Goal: Information Seeking & Learning: Learn about a topic

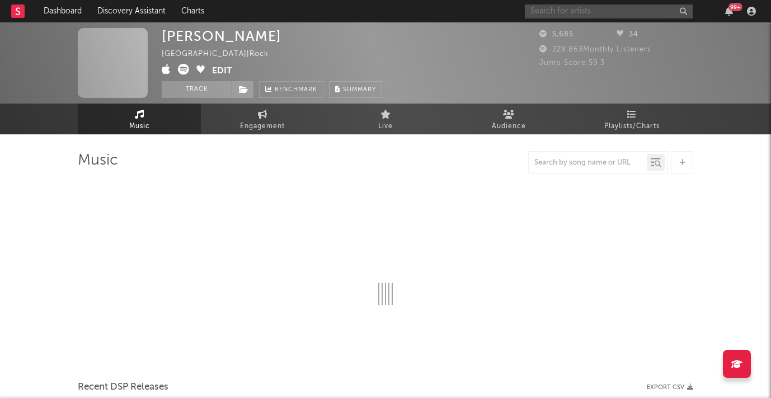
click at [556, 11] on input "text" at bounding box center [609, 11] width 168 height 14
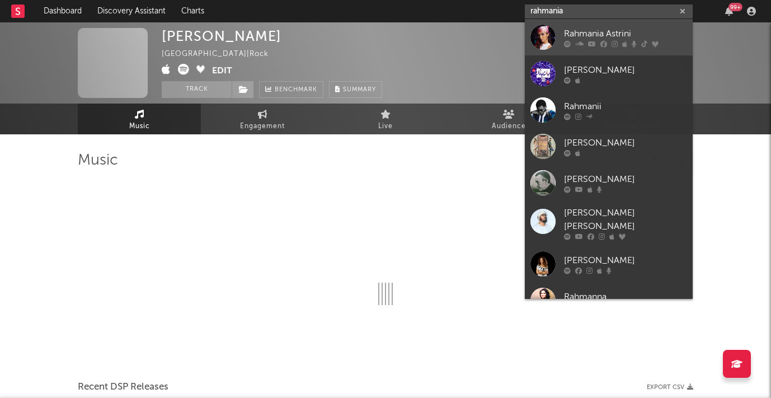
type input "rahmania"
click at [593, 29] on div "Rahmania Astrini" at bounding box center [625, 33] width 123 height 13
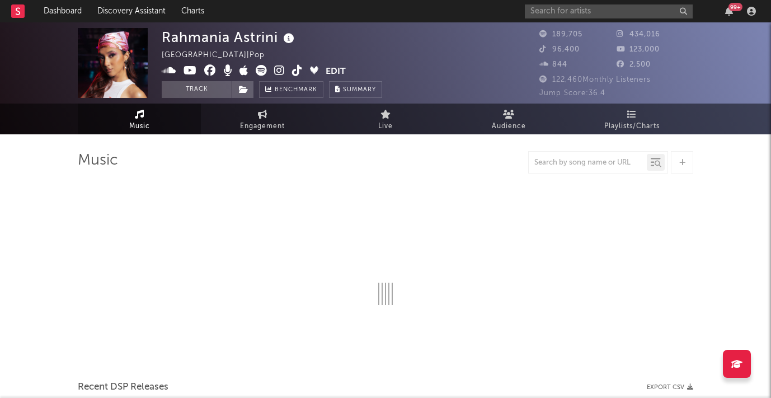
select select "6m"
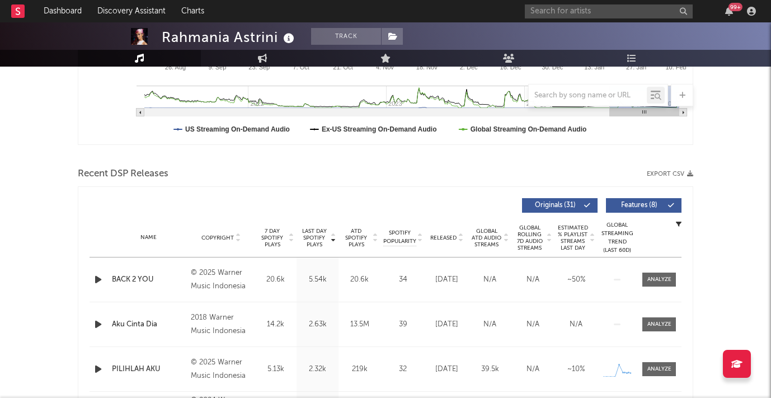
scroll to position [302, 0]
click at [664, 279] on div at bounding box center [659, 279] width 24 height 8
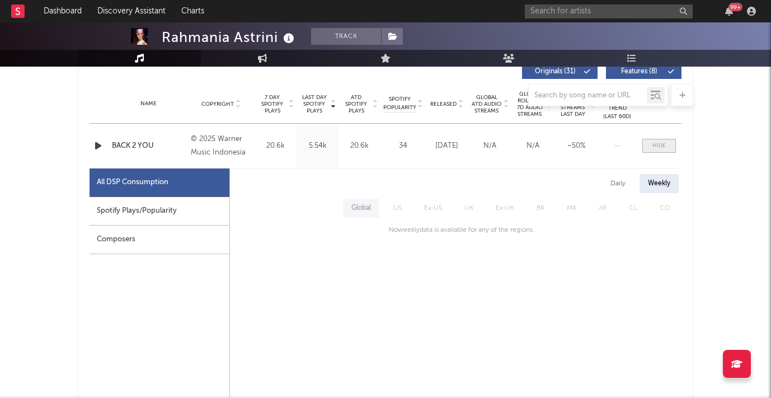
scroll to position [457, 0]
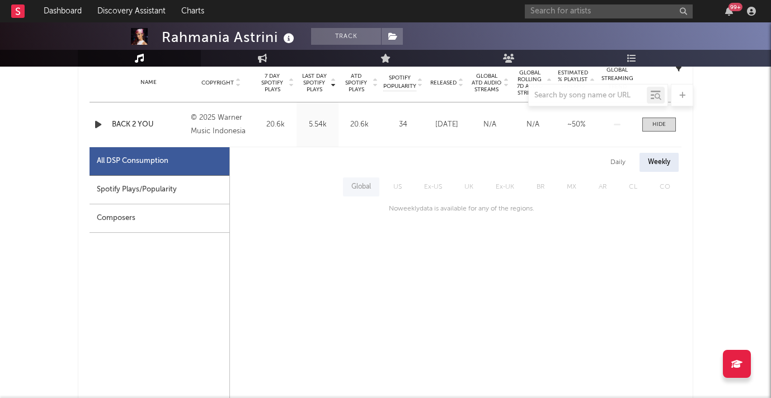
click at [207, 194] on div "Spotify Plays/Popularity" at bounding box center [160, 190] width 140 height 29
select select "1w"
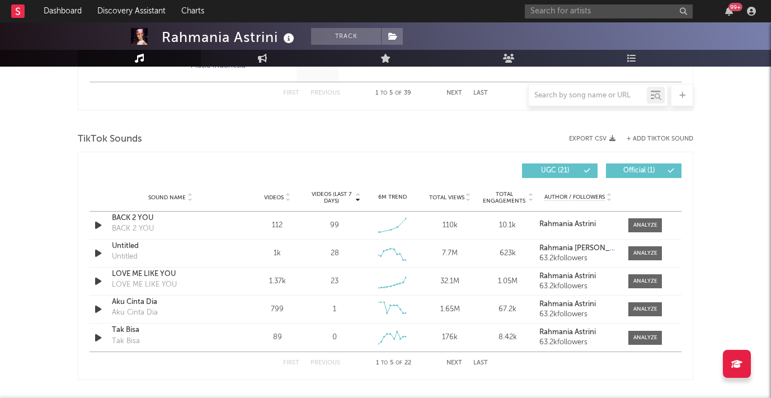
scroll to position [1244, 0]
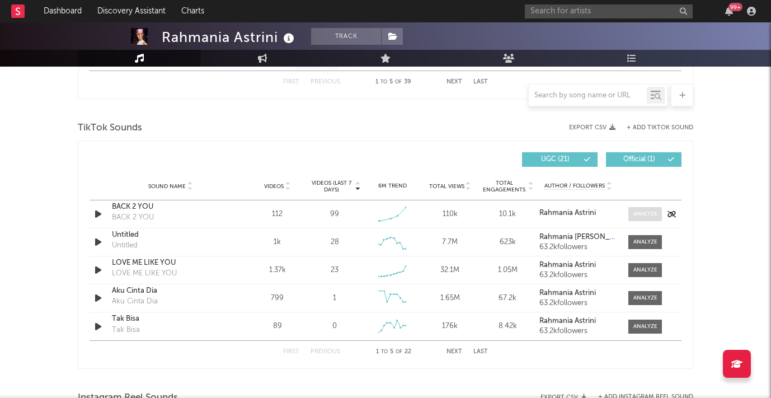
click at [653, 215] on div at bounding box center [645, 214] width 24 height 8
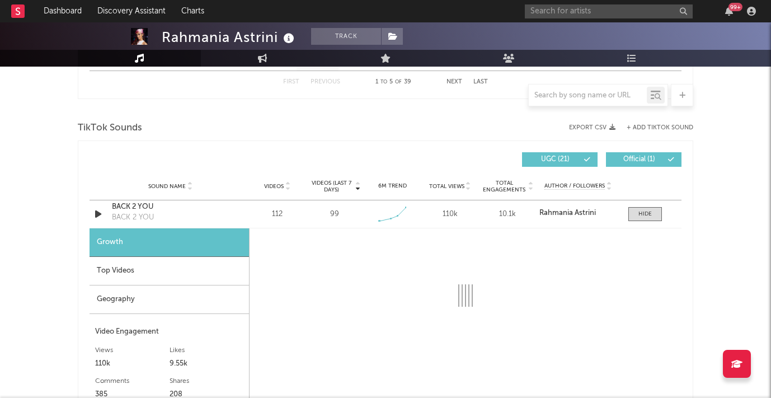
select select "1w"
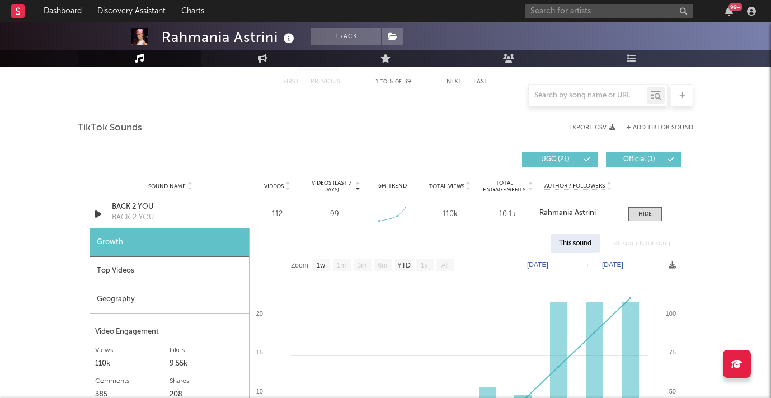
click at [171, 271] on div "Top Videos" at bounding box center [169, 271] width 159 height 29
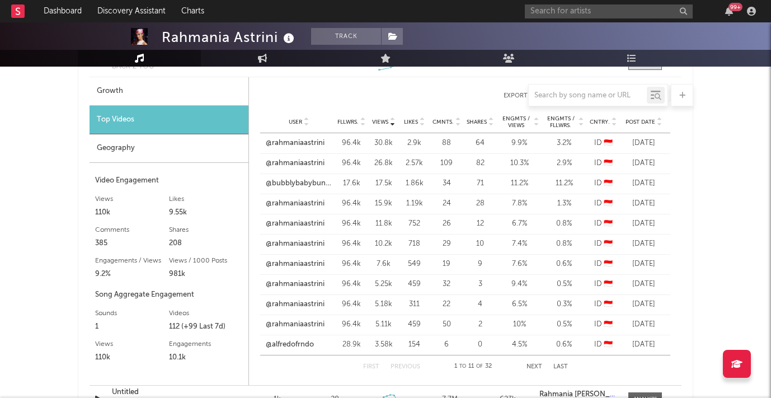
scroll to position [1398, 0]
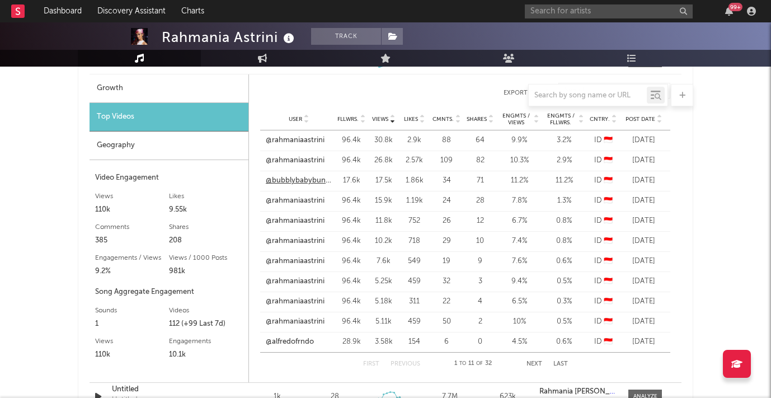
click at [299, 182] on link "@bubblybabybunny" at bounding box center [299, 180] width 66 height 11
click at [537, 364] on button "Next" at bounding box center [534, 364] width 16 height 6
click at [288, 261] on link "@uripuyo" at bounding box center [282, 261] width 32 height 11
click at [373, 363] on button "First" at bounding box center [371, 364] width 16 height 6
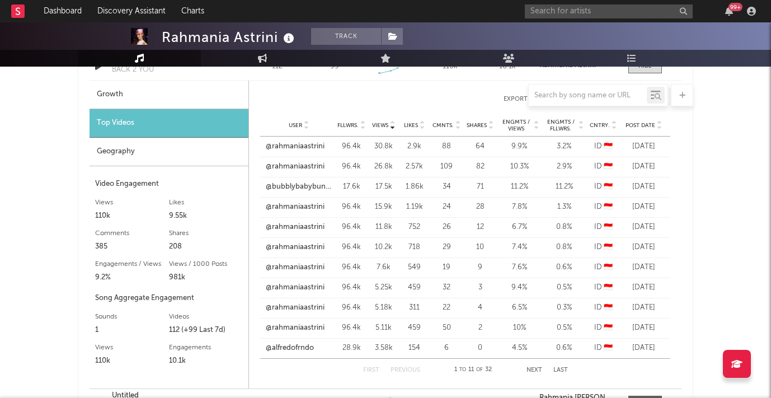
scroll to position [1397, 0]
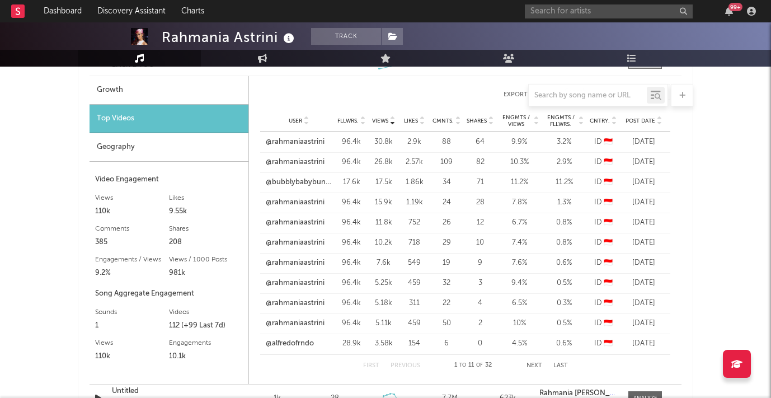
click at [530, 365] on button "Next" at bounding box center [534, 366] width 16 height 6
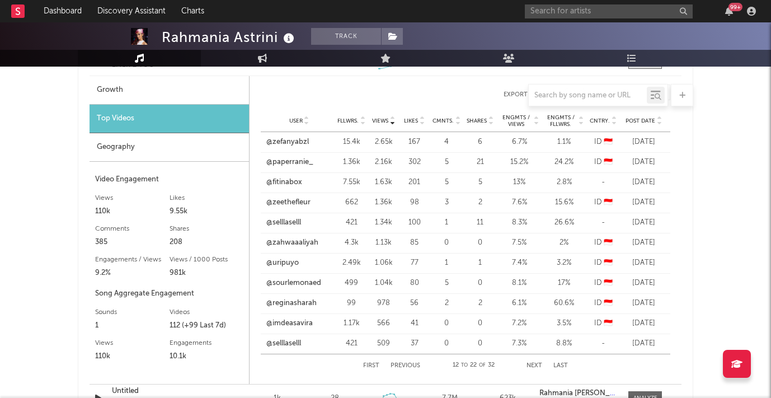
click at [532, 365] on button "Next" at bounding box center [534, 366] width 16 height 6
click at [368, 365] on button "First" at bounding box center [371, 366] width 16 height 6
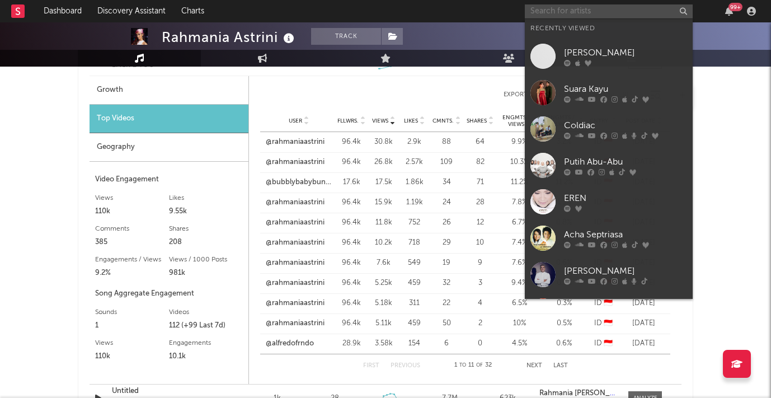
click at [545, 8] on input "text" at bounding box center [609, 11] width 168 height 14
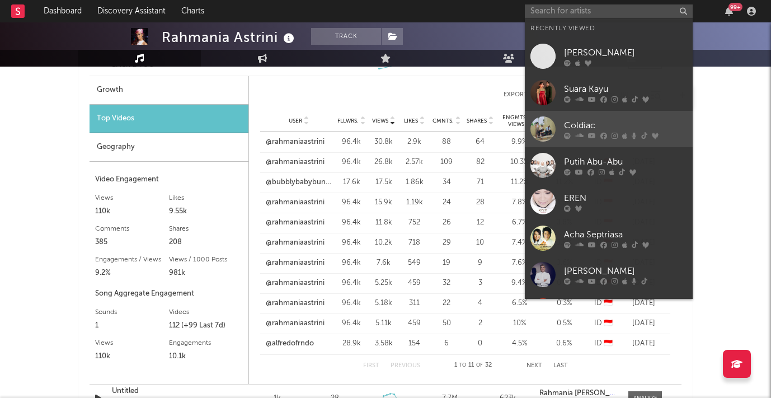
click at [572, 124] on div "Coldiac" at bounding box center [625, 125] width 123 height 13
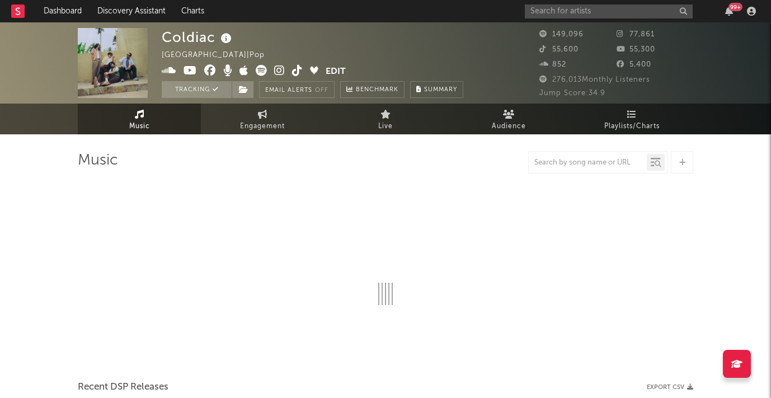
select select "6m"
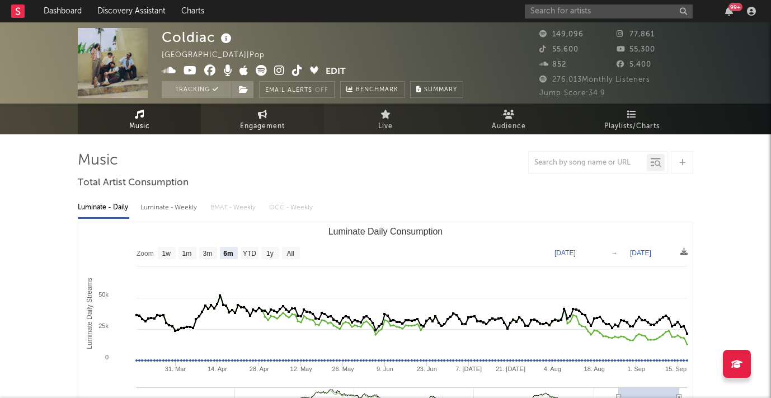
click at [261, 120] on span "Engagement" at bounding box center [262, 126] width 45 height 13
select select "1w"
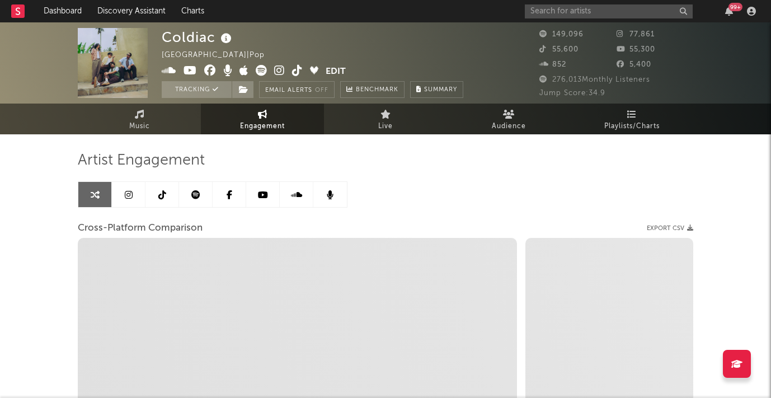
select select "1m"
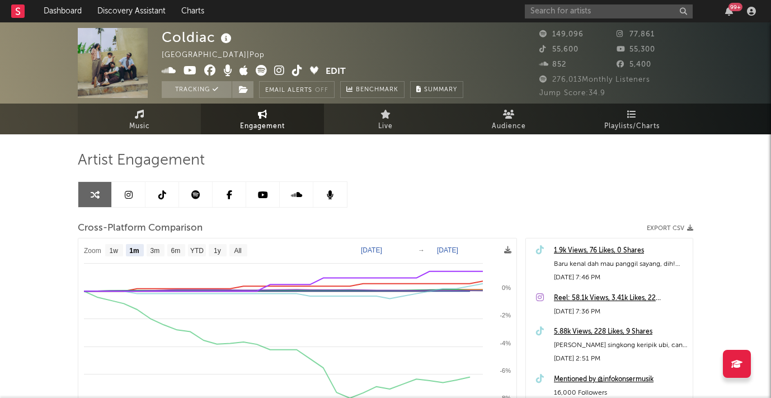
click at [139, 112] on icon at bounding box center [140, 114] width 10 height 9
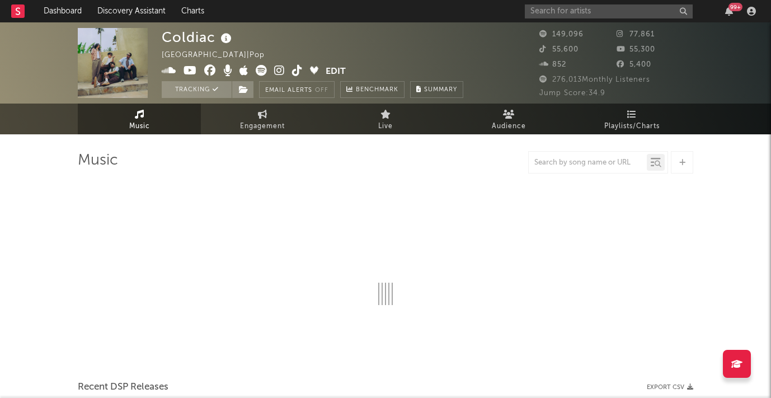
select select "6m"
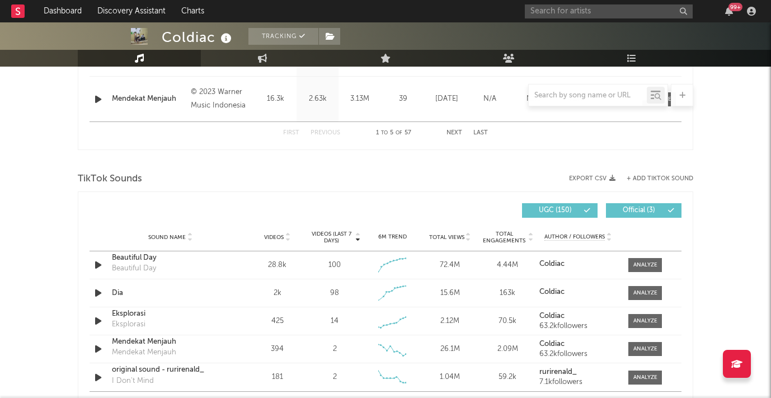
scroll to position [675, 0]
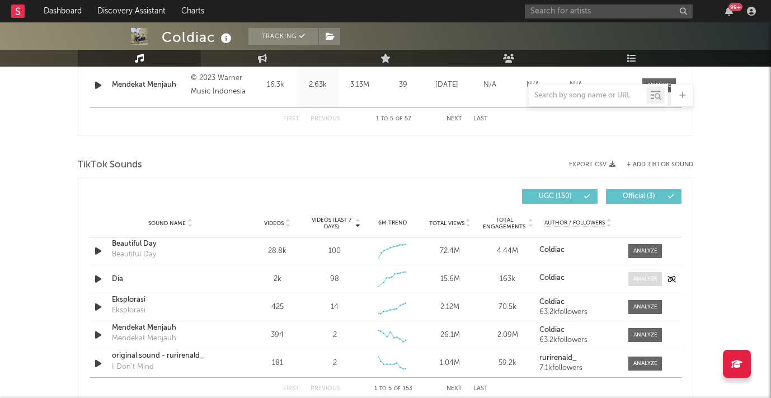
click at [649, 280] on div at bounding box center [645, 279] width 24 height 8
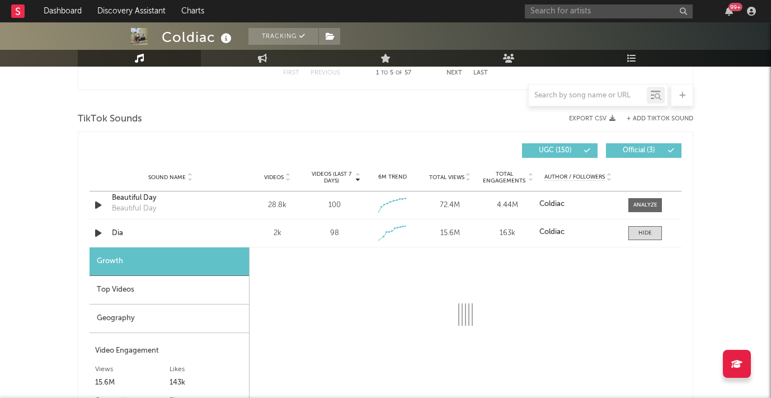
select select "1w"
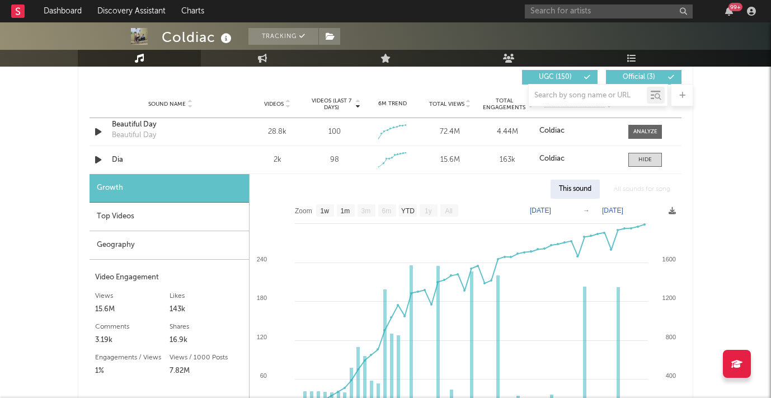
scroll to position [795, 0]
click at [130, 222] on div "Top Videos" at bounding box center [169, 216] width 159 height 29
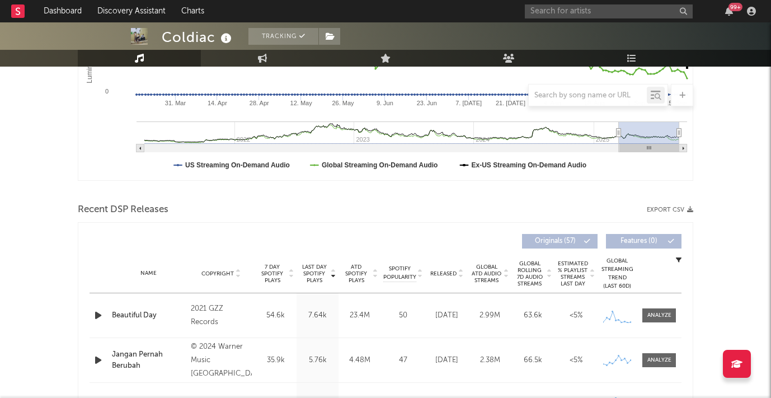
scroll to position [265, 0]
